Goal: Transaction & Acquisition: Purchase product/service

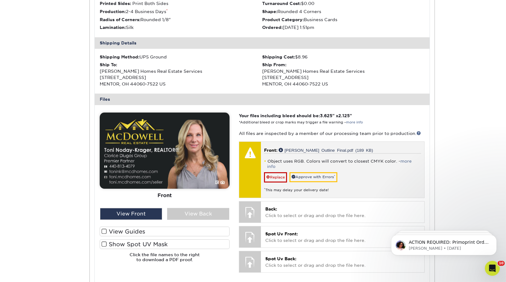
scroll to position [172, 0]
click at [328, 172] on link "Approve with Errors *" at bounding box center [314, 177] width 48 height 10
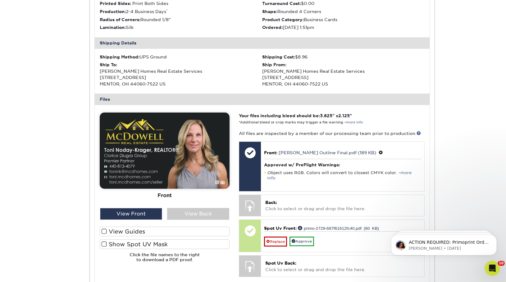
click at [473, 41] on div "Active Orders Account Overview Contact Information Change Password Address Book…" at bounding box center [253, 126] width 506 height 482
click at [465, 47] on div "Active Orders Account Overview Contact Information Change Password Address Book…" at bounding box center [253, 126] width 506 height 482
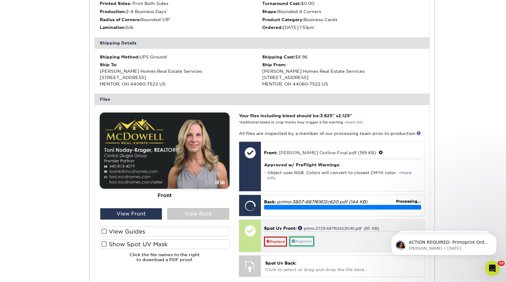
click at [307, 237] on link "Approve" at bounding box center [302, 242] width 25 height 10
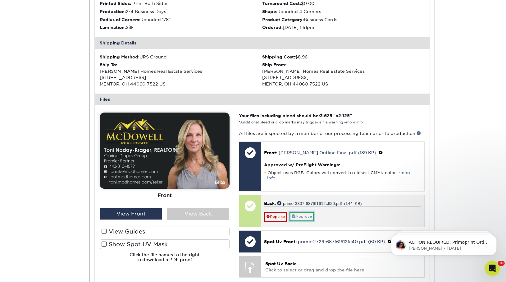
click at [308, 212] on link "Approve" at bounding box center [302, 217] width 25 height 10
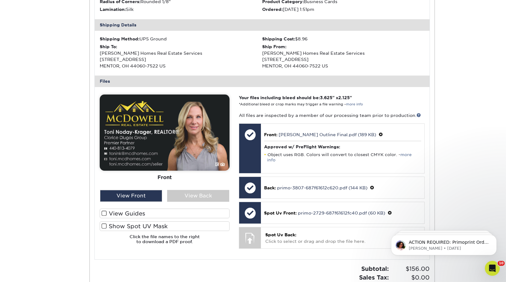
scroll to position [190, 0]
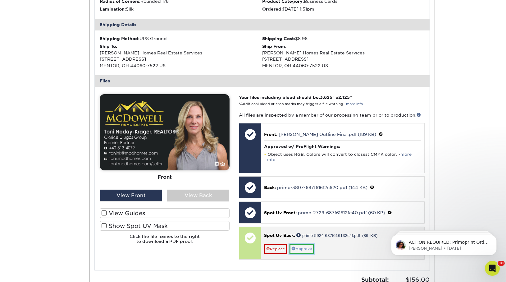
click at [308, 244] on link "Approve" at bounding box center [302, 249] width 25 height 10
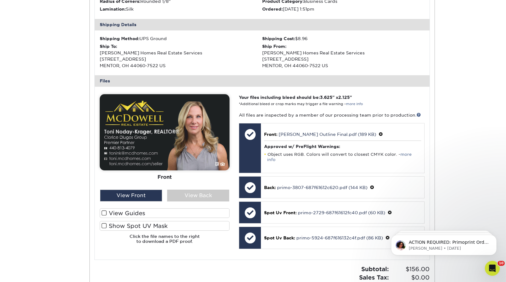
scroll to position [0, 0]
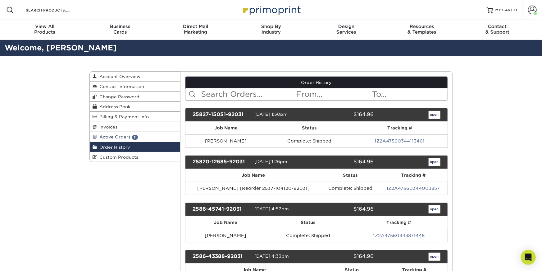
click at [134, 136] on span "3" at bounding box center [135, 137] width 6 height 5
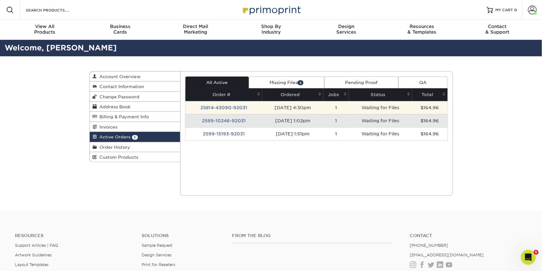
click at [224, 109] on td "25814-43090-92031" at bounding box center [224, 107] width 77 height 13
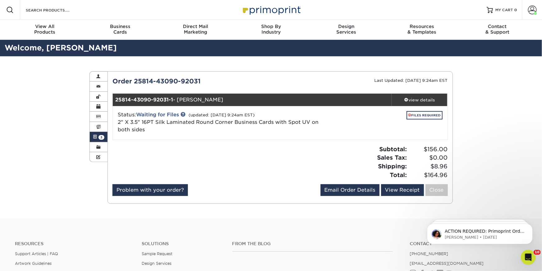
click at [98, 134] on link "Active Orders 3" at bounding box center [99, 137] width 18 height 10
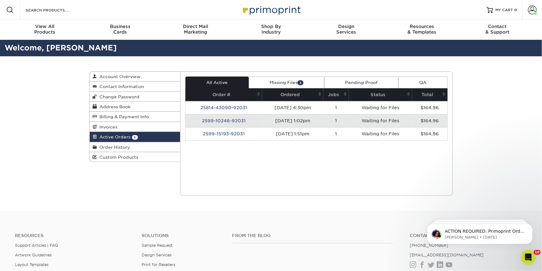
click at [209, 118] on td "2599-10246-92031" at bounding box center [224, 120] width 77 height 13
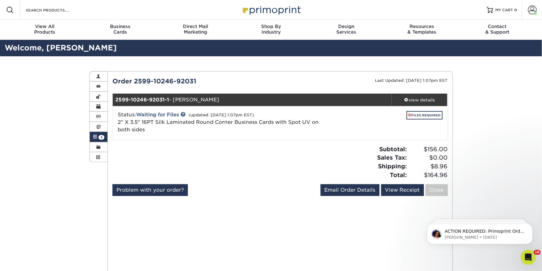
click at [93, 135] on span at bounding box center [95, 136] width 4 height 5
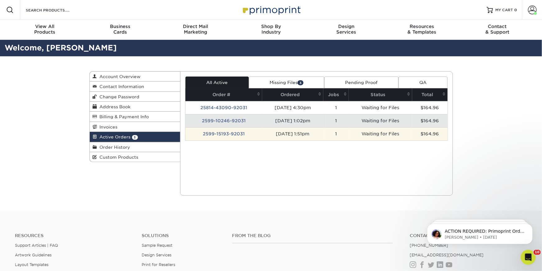
click at [209, 130] on td "2599-15193-92031" at bounding box center [224, 133] width 77 height 13
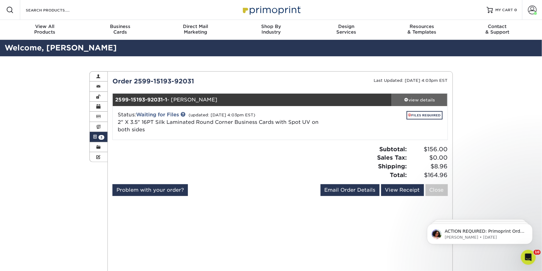
click at [415, 98] on div "view details" at bounding box center [420, 100] width 56 height 6
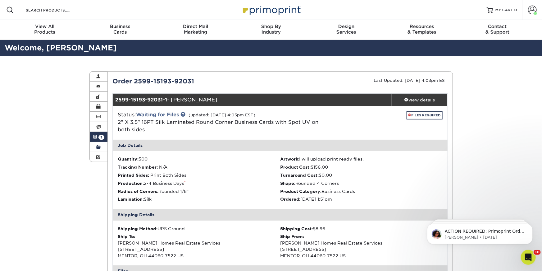
click at [101, 145] on link "Order History" at bounding box center [99, 147] width 18 height 10
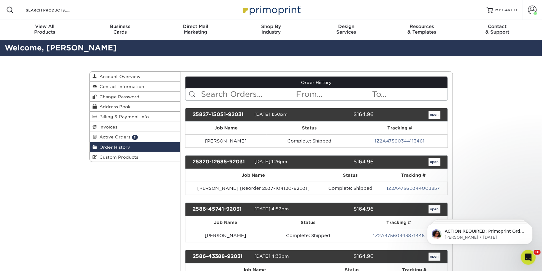
click at [217, 91] on input "text" at bounding box center [248, 94] width 95 height 12
type input "clorice"
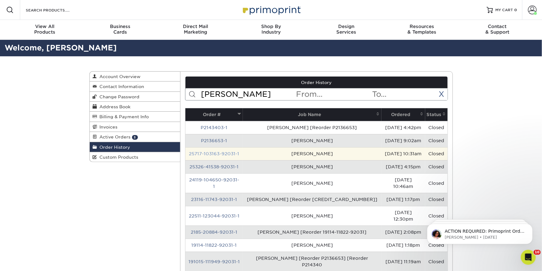
click at [215, 151] on link "25717-103163-92031-1" at bounding box center [214, 153] width 50 height 5
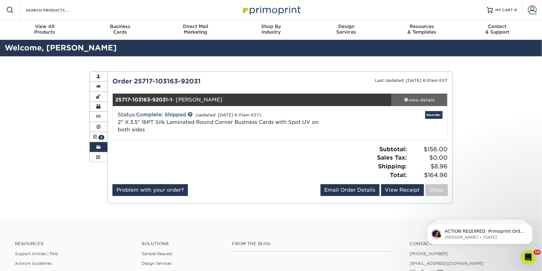
click at [413, 99] on div "view details" at bounding box center [420, 100] width 56 height 6
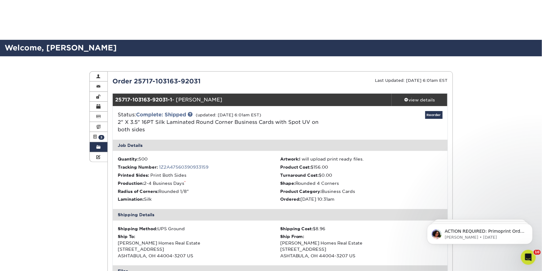
scroll to position [171, 0]
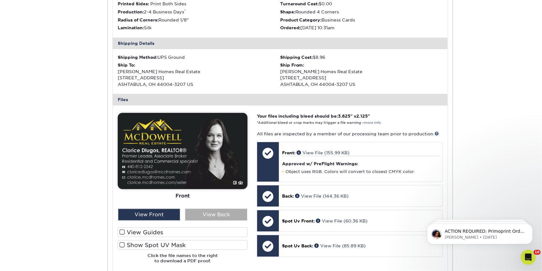
click at [213, 215] on div "View Back" at bounding box center [216, 215] width 62 height 12
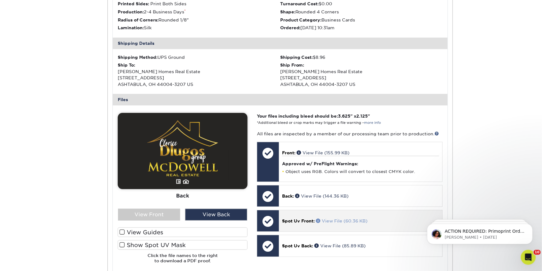
click at [338, 220] on link "View File (60.36 KB)" at bounding box center [342, 220] width 52 height 5
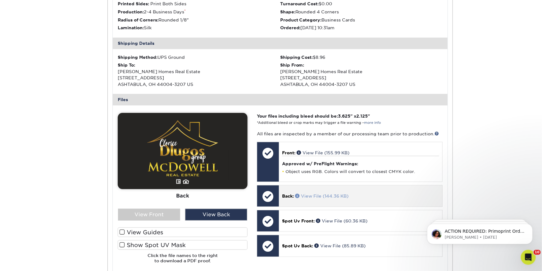
click at [324, 195] on link "View File (144.36 KB)" at bounding box center [321, 195] width 53 height 5
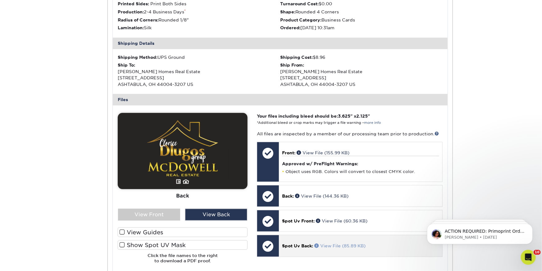
click at [329, 244] on link "View File (85.89 KB)" at bounding box center [340, 245] width 51 height 5
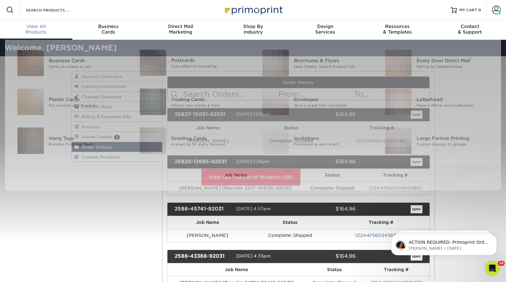
click at [36, 31] on div "View All Products" at bounding box center [36, 29] width 72 height 11
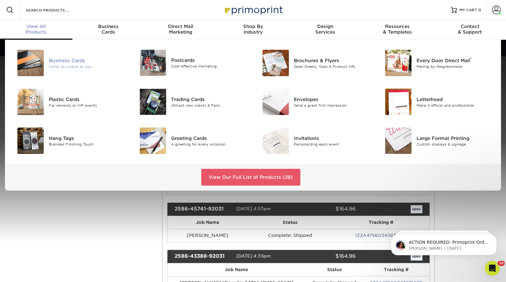
click at [63, 65] on div "Cards as unique as you" at bounding box center [87, 66] width 77 height 5
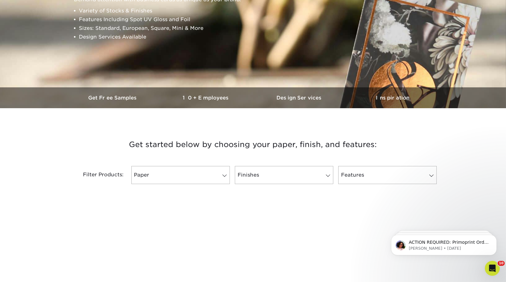
scroll to position [193, 0]
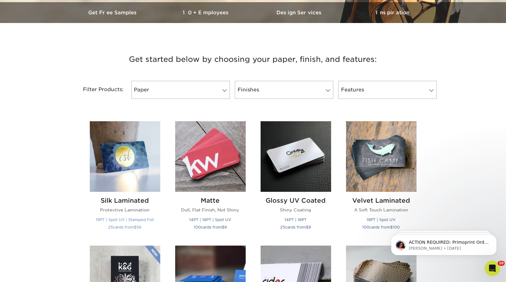
click at [131, 163] on img at bounding box center [125, 156] width 71 height 71
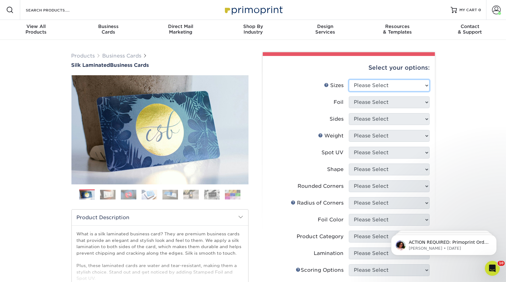
click at [370, 85] on select "Please Select 1.5" x 3.5" - Mini 1.75" x 3.5" - Mini 2" x 2" - Square 2" x 3" -…" at bounding box center [389, 86] width 81 height 12
click at [371, 95] on li "Sizes Help Sizes Please Select 1.5" x 3.5" - Mini 1.75" x 3.5" - Mini 2" x 2" -…" at bounding box center [349, 88] width 162 height 17
click at [374, 90] on select "Please Select 1.5" x 3.5" - Mini 1.75" x 3.5" - Mini 2" x 2" - Square 2" x 3" -…" at bounding box center [389, 86] width 81 height 12
select select "2.00x3.50"
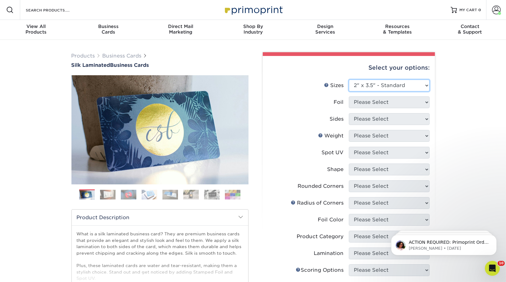
click at [349, 80] on select "Please Select 1.5" x 3.5" - Mini 1.75" x 3.5" - Mini 2" x 2" - Square 2" x 3" -…" at bounding box center [389, 86] width 81 height 12
click at [379, 102] on select "Please Select Yes No" at bounding box center [389, 102] width 81 height 12
select select "0"
click at [349, 96] on select "Please Select Yes No" at bounding box center [389, 102] width 81 height 12
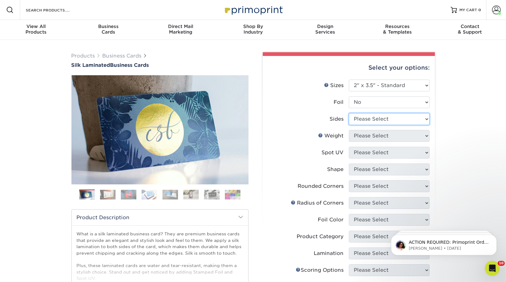
click at [380, 121] on select "Please Select Print Both Sides Print Front Only" at bounding box center [389, 119] width 81 height 12
select select "13abbda7-1d64-4f25-8bb2-c179b224825d"
click at [349, 113] on select "Please Select Print Both Sides Print Front Only" at bounding box center [389, 119] width 81 height 12
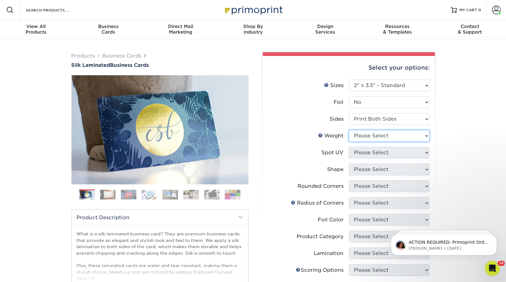
click at [386, 136] on select "Please Select 16PT" at bounding box center [389, 136] width 81 height 12
select select "16PT"
click at [349, 130] on select "Please Select 16PT" at bounding box center [389, 136] width 81 height 12
click at [385, 151] on select "Please Select No Spot UV Front and Back (Both Sides) Front Only Back Only" at bounding box center [389, 153] width 81 height 12
select select "0"
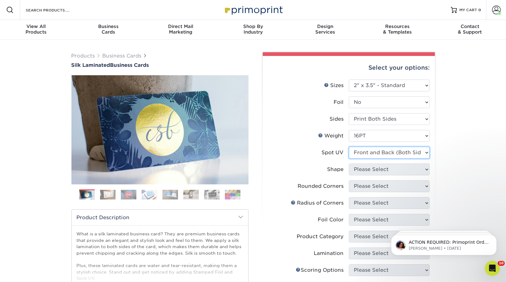
click at [349, 147] on select "Please Select No Spot UV Front and Back (Both Sides) Front Only Back Only" at bounding box center [389, 153] width 81 height 12
click at [387, 167] on select "Please Select Standard Oval" at bounding box center [389, 170] width 81 height 12
select select "standard"
click at [349, 164] on select "Please Select Standard" at bounding box center [389, 170] width 81 height 12
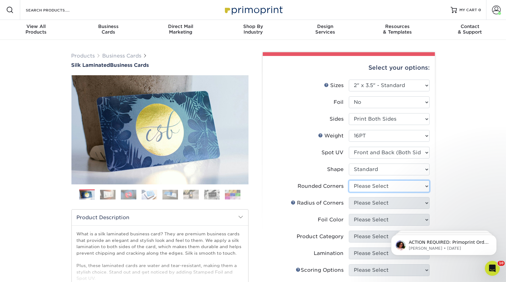
click at [385, 187] on select "Please Select Yes - Round 2 Corners Yes - Round 4 Corners No" at bounding box center [389, 186] width 81 height 12
select select "7672df9e-0e0a-464d-8e1f-920c575e4da3"
click at [349, 180] on select "Please Select Yes - Round 2 Corners Yes - Round 4 Corners No" at bounding box center [389, 186] width 81 height 12
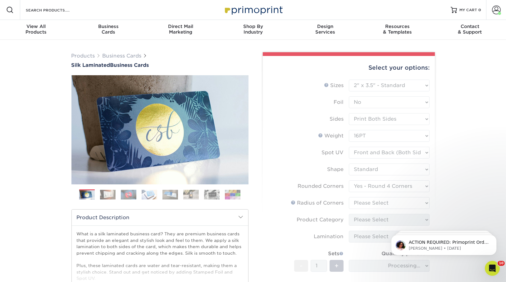
click at [385, 203] on form "Sizes Help Sizes Please Select 1.5" x 3.5" - Mini 1.75" x 3.5" - Mini 2" x 2" -…" at bounding box center [349, 200] width 162 height 240
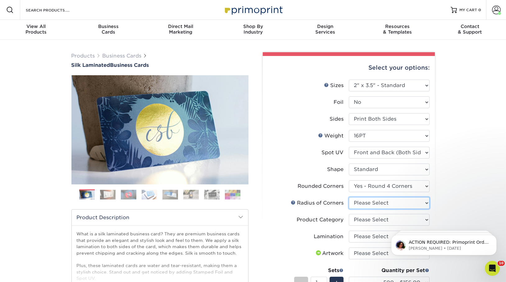
click at [387, 203] on select "Please Select Rounded 1/8" Rounded 1/4"" at bounding box center [389, 203] width 81 height 12
select select "589680c7-ee9a-431b-9d12-d7aeb1386a97"
click at [349, 197] on select "Please Select Rounded 1/8" Rounded 1/4"" at bounding box center [389, 203] width 81 height 12
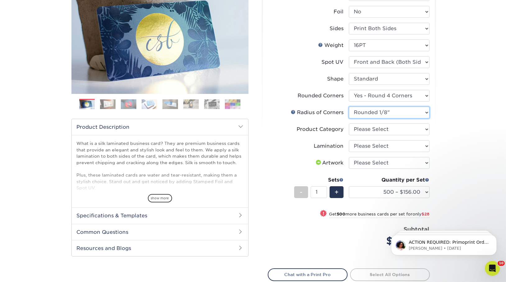
scroll to position [93, 0]
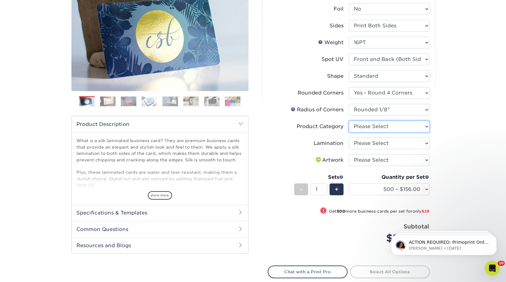
click at [390, 126] on select "Please Select Business Cards" at bounding box center [389, 127] width 81 height 12
select select "3b5148f1-0588-4f88-a218-97bcfdce65c1"
click at [349, 121] on select "Please Select Business Cards" at bounding box center [389, 127] width 81 height 12
click at [391, 139] on select "Please Select Silk" at bounding box center [389, 143] width 81 height 12
select select "ccacb42f-45f7-42d3-bbd3-7c8421cf37f0"
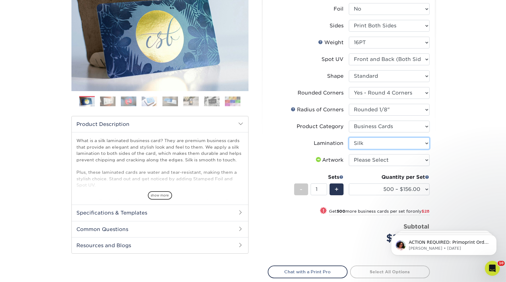
click at [349, 137] on select "Please Select Silk" at bounding box center [389, 143] width 81 height 12
click at [392, 160] on select "Please Select I will upload files I need a design - $100" at bounding box center [389, 160] width 81 height 12
select select "upload"
click at [349, 154] on select "Please Select I will upload files I need a design - $100" at bounding box center [389, 160] width 81 height 12
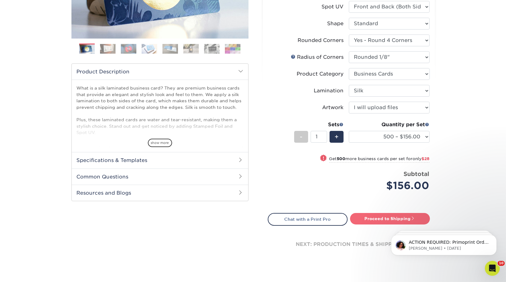
click at [374, 217] on link "Proceed to Shipping" at bounding box center [390, 218] width 80 height 11
type input "Set 1"
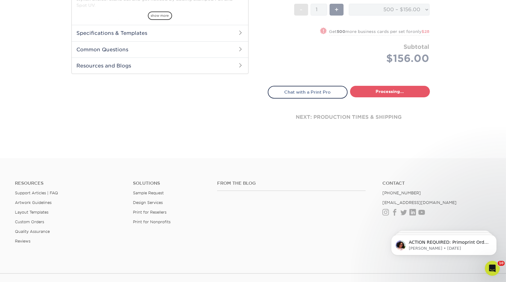
select select "24b86a38-505b-4ae3-9429-29aefd3b6f92"
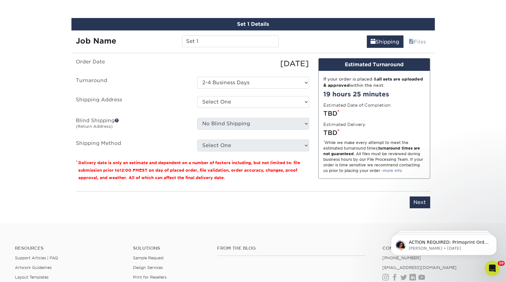
scroll to position [375, 0]
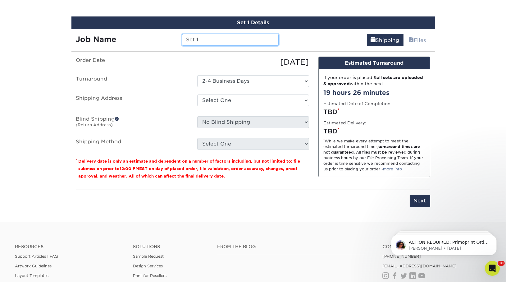
drag, startPoint x: 207, startPoint y: 38, endPoint x: 161, endPoint y: 38, distance: 46.6
click at [161, 38] on div "Job Name Set 1" at bounding box center [178, 40] width 212 height 12
paste input "Attinato"
click at [187, 37] on input "Attinato" at bounding box center [230, 40] width 97 height 12
type input "[PERSON_NAME]"
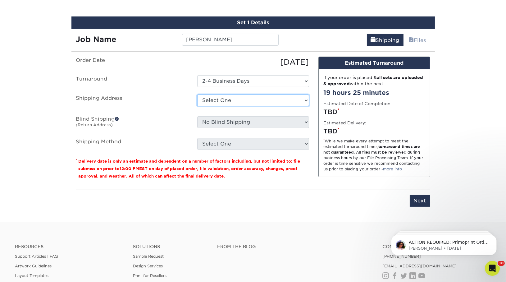
click at [234, 99] on select "Select One Andrew Magliola Florida Andrew Magliola Florida Andrew Magliola Flor…" at bounding box center [253, 101] width 112 height 12
select select "234556"
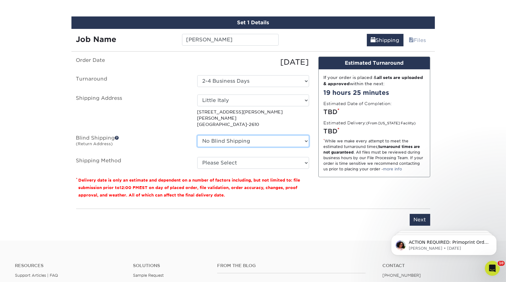
click at [242, 135] on select "No Blind Shipping Andrew Magliola Florida Andrew Magliola Florida Andrew Maglio…" at bounding box center [253, 141] width 112 height 12
select select "234556"
click at [197, 135] on select "No Blind Shipping Andrew Magliola Florida Andrew Magliola Florida Andrew Maglio…" at bounding box center [253, 141] width 112 height 12
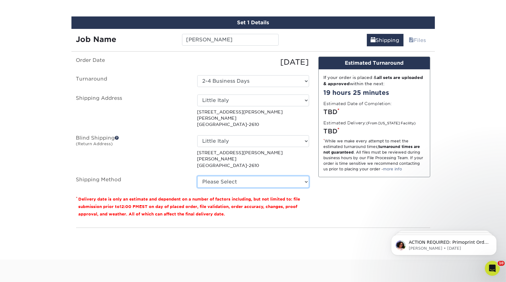
click at [239, 176] on select "Please Select Ground Shipping (+$8.96) 3 Day Shipping Service (+$15.33) 2 Day A…" at bounding box center [253, 182] width 112 height 12
select select "03"
click at [197, 176] on select "Please Select Ground Shipping (+$8.96) 3 Day Shipping Service (+$15.33) 2 Day A…" at bounding box center [253, 182] width 112 height 12
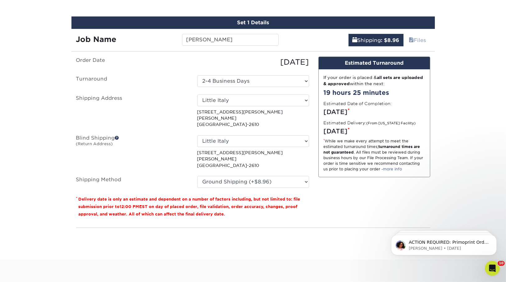
click at [417, 233] on input "Next" at bounding box center [420, 239] width 21 height 12
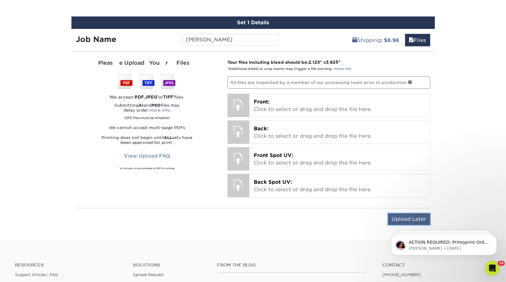
click at [406, 219] on input "Upload Later" at bounding box center [409, 219] width 42 height 12
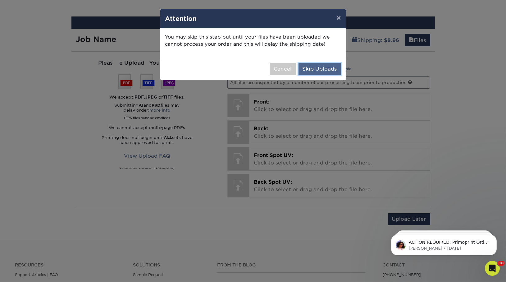
click at [327, 72] on button "Skip Uploads" at bounding box center [320, 69] width 43 height 12
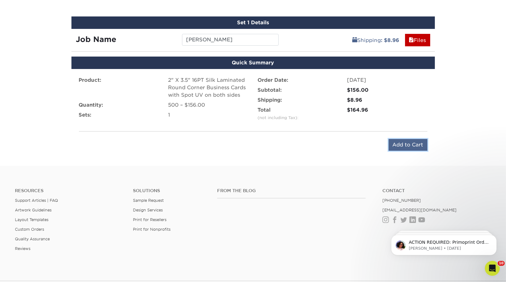
click at [413, 144] on input "Add to Cart" at bounding box center [408, 145] width 39 height 12
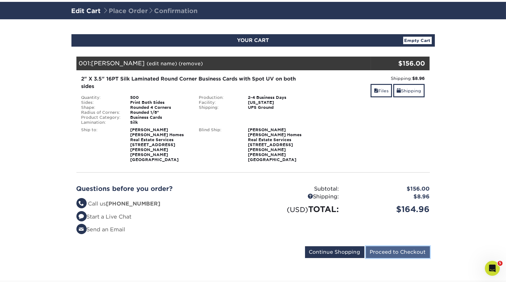
click at [398, 246] on input "Proceed to Checkout" at bounding box center [398, 252] width 64 height 12
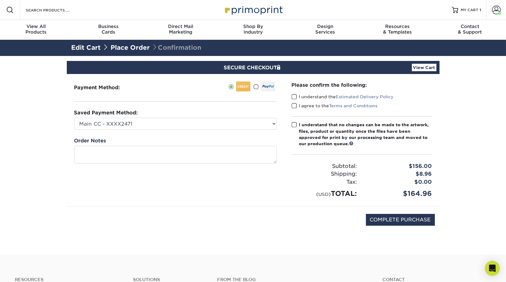
click at [293, 97] on span at bounding box center [294, 97] width 5 height 6
click at [0, 0] on input "I understand the Estimated Delivery Policy" at bounding box center [0, 0] width 0 height 0
click at [293, 104] on span at bounding box center [294, 106] width 5 height 6
click at [0, 0] on input "I agree to the Terms and Conditions" at bounding box center [0, 0] width 0 height 0
click at [293, 127] on span at bounding box center [294, 125] width 5 height 6
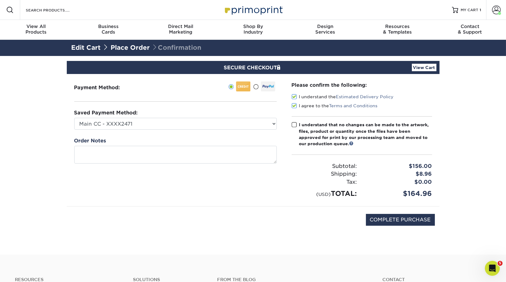
click at [0, 0] on input "I understand that no changes can be made to the artwork, files, product or quan…" at bounding box center [0, 0] width 0 height 0
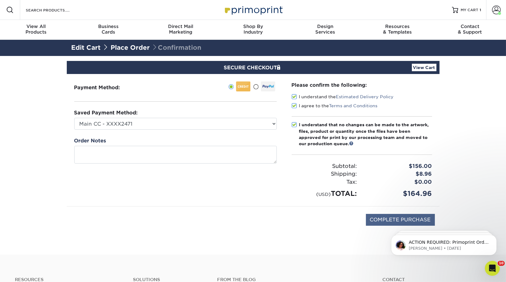
drag, startPoint x: 18, startPoint y: 0, endPoint x: 403, endPoint y: 221, distance: 444.3
click at [403, 221] on body "Resources Menu Search Products Account [PERSON_NAME] Account Dashboard Active O…" at bounding box center [253, 218] width 506 height 436
click at [384, 219] on input "COMPLETE PURCHASE" at bounding box center [400, 220] width 69 height 12
type input "PROCESSING, PLEASE WAIT..."
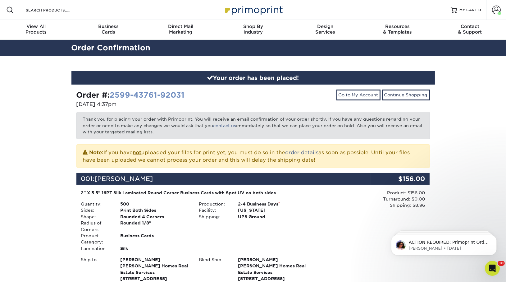
click at [155, 91] on link "2599-43761-92031" at bounding box center [147, 94] width 75 height 9
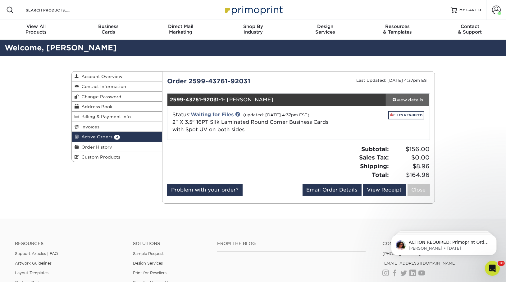
click at [399, 95] on link "view details" at bounding box center [408, 100] width 44 height 12
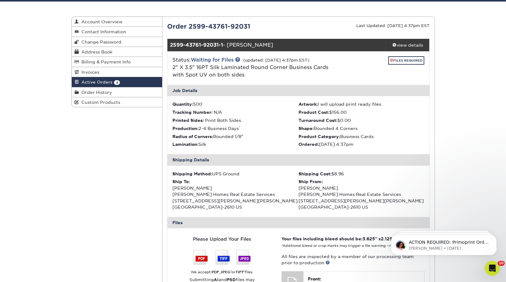
scroll to position [168, 0]
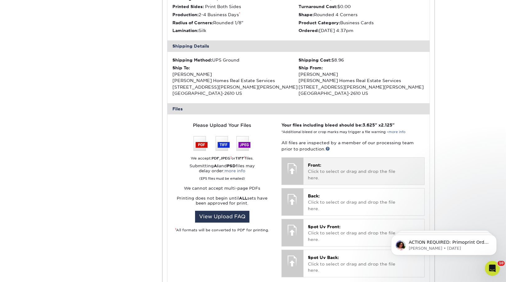
click at [334, 162] on p "Front: Click to select or drag and drop the file here." at bounding box center [364, 171] width 112 height 19
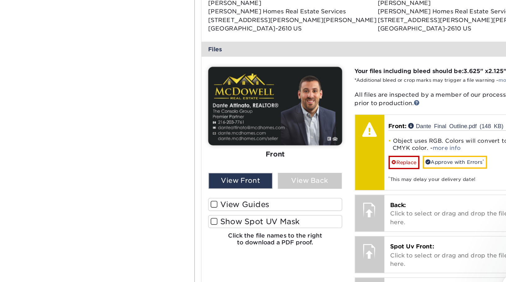
scroll to position [0, 0]
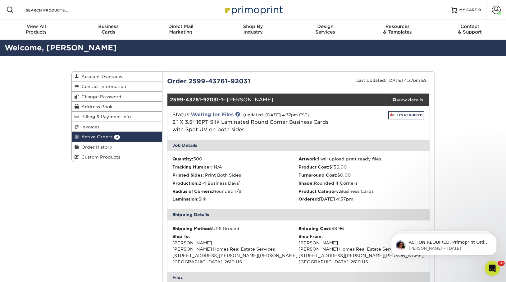
click at [89, 134] on link "Active Orders 4" at bounding box center [117, 137] width 91 height 10
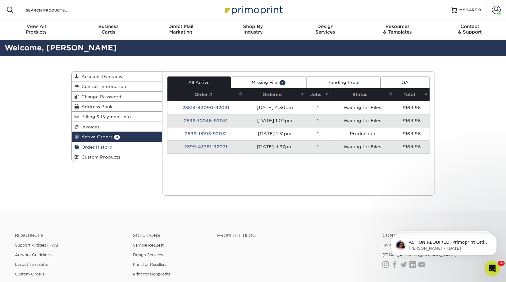
click at [112, 146] on link "Order History" at bounding box center [117, 147] width 91 height 10
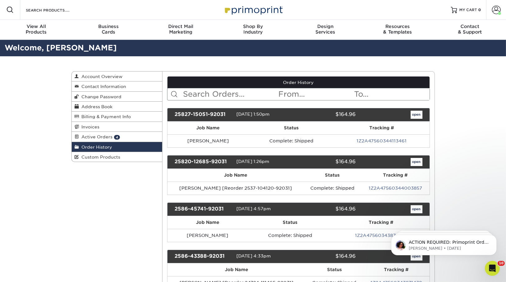
click at [215, 96] on input "text" at bounding box center [229, 94] width 95 height 12
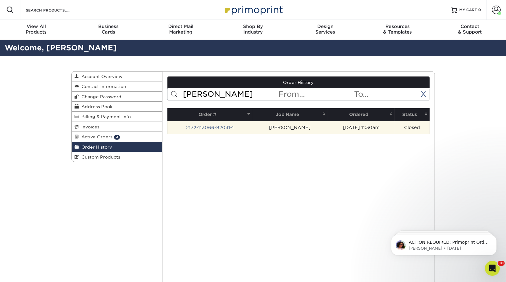
click at [208, 131] on td "2172-113066-92031-1" at bounding box center [210, 127] width 85 height 13
click at [210, 127] on link "2172-113066-92031-1" at bounding box center [210, 127] width 48 height 5
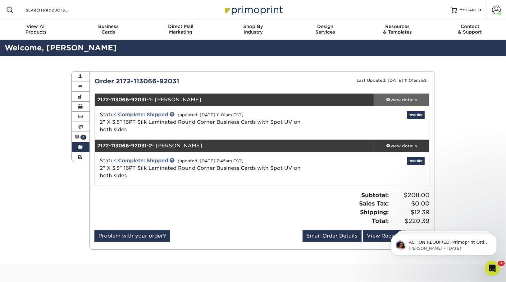
click at [390, 97] on div "view details" at bounding box center [402, 100] width 56 height 6
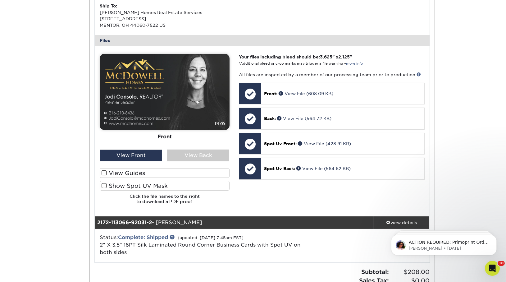
scroll to position [230, 0]
click at [182, 150] on div "View Back" at bounding box center [198, 156] width 62 height 12
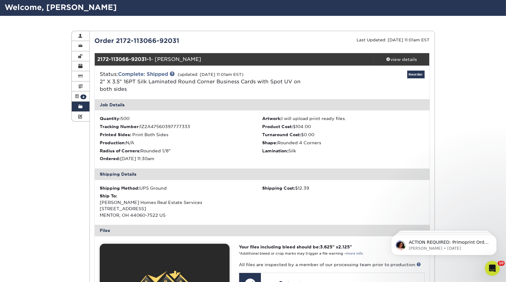
scroll to position [0, 0]
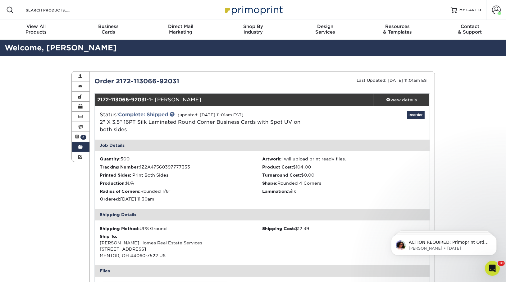
click at [74, 148] on link "Order History" at bounding box center [81, 147] width 18 height 10
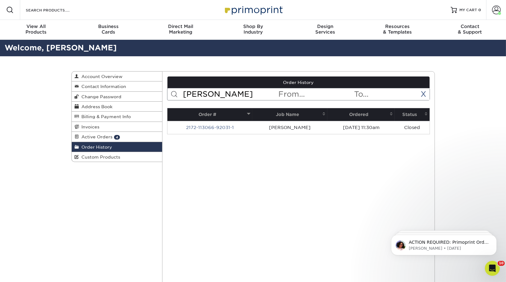
click at [204, 94] on input "[PERSON_NAME]" at bounding box center [229, 94] width 95 height 12
type input "j"
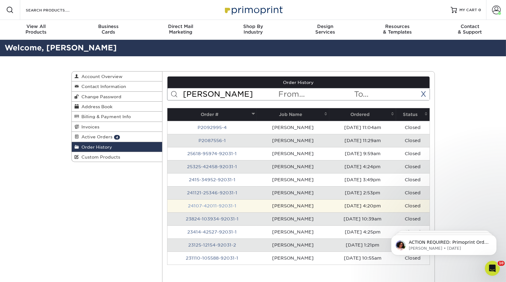
type input "[PERSON_NAME]"
click at [209, 204] on link "24107-42011-92031-1" at bounding box center [212, 205] width 48 height 5
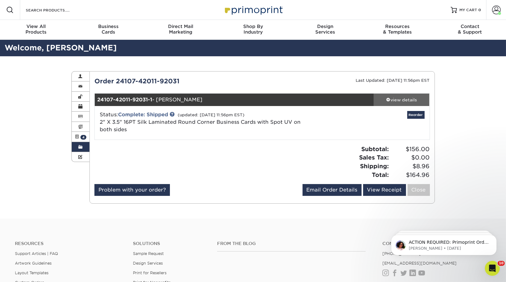
click at [396, 97] on div "view details" at bounding box center [402, 100] width 56 height 6
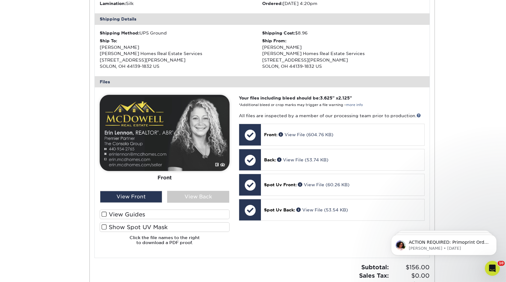
scroll to position [196, 0]
click at [179, 199] on div "View Back" at bounding box center [198, 197] width 62 height 12
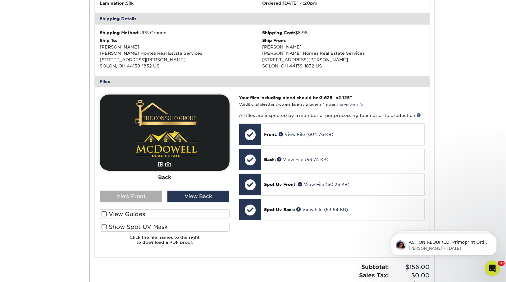
click at [140, 200] on div "View Front" at bounding box center [131, 197] width 62 height 12
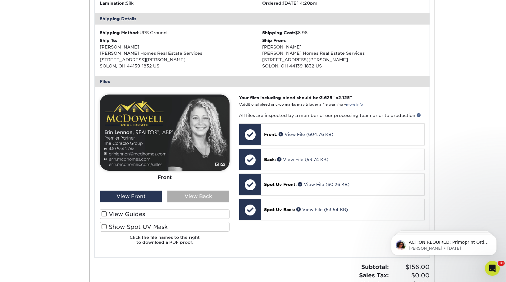
click at [193, 197] on div "View Back" at bounding box center [198, 197] width 62 height 12
